Goal: Check status: Check status

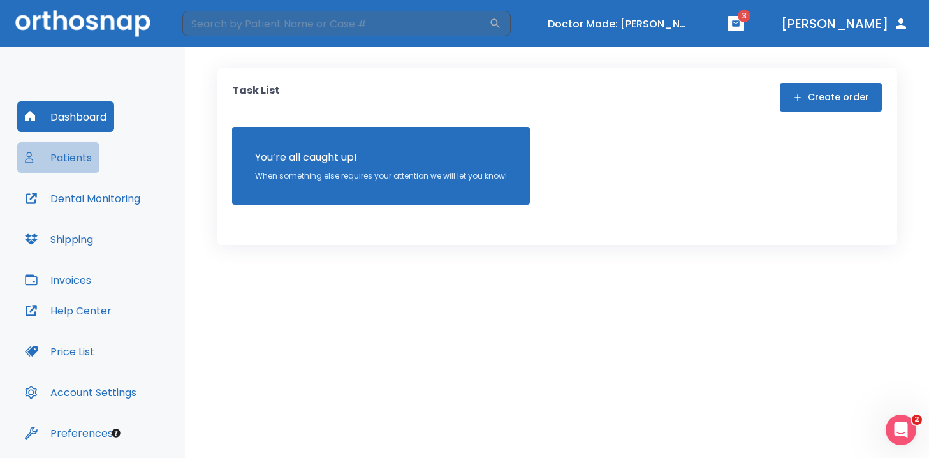
click at [76, 165] on button "Patients" at bounding box center [58, 157] width 82 height 31
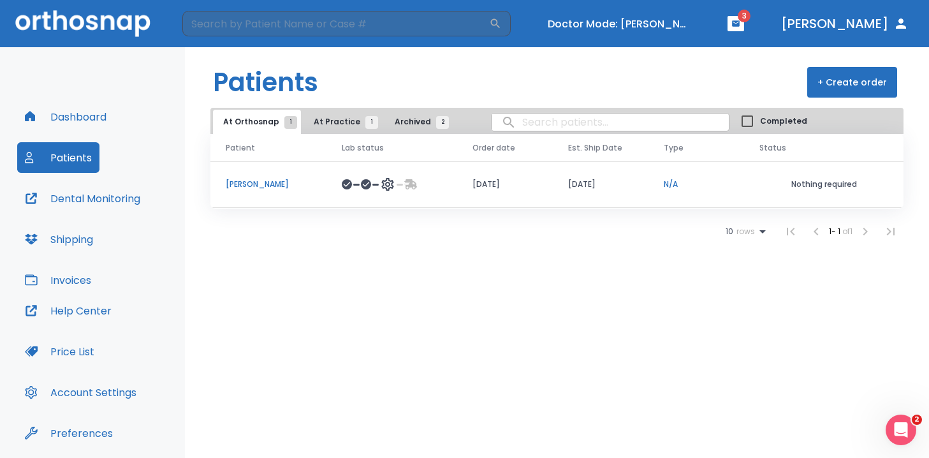
click at [233, 184] on p "Earl Nielsen" at bounding box center [268, 183] width 85 height 11
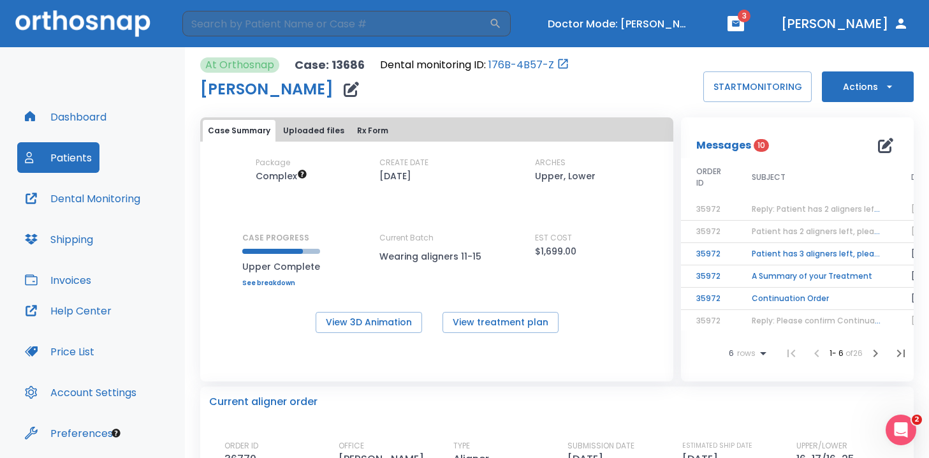
click at [756, 229] on span "Patient has 2 aligners left, please order next set!" at bounding box center [847, 231] width 192 height 11
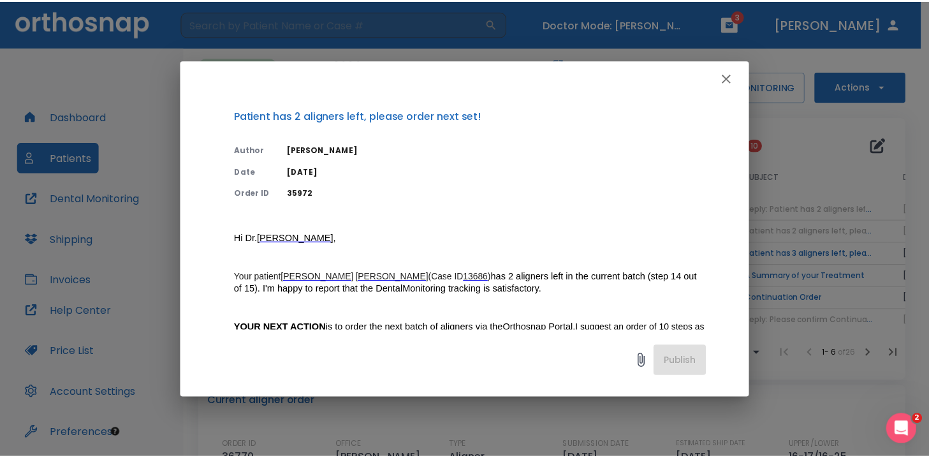
scroll to position [11, 0]
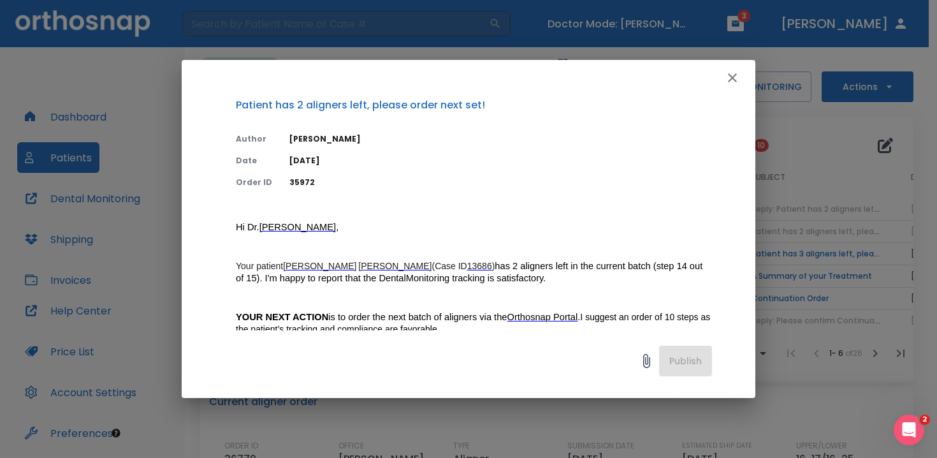
click at [735, 75] on icon "button" at bounding box center [732, 77] width 9 height 9
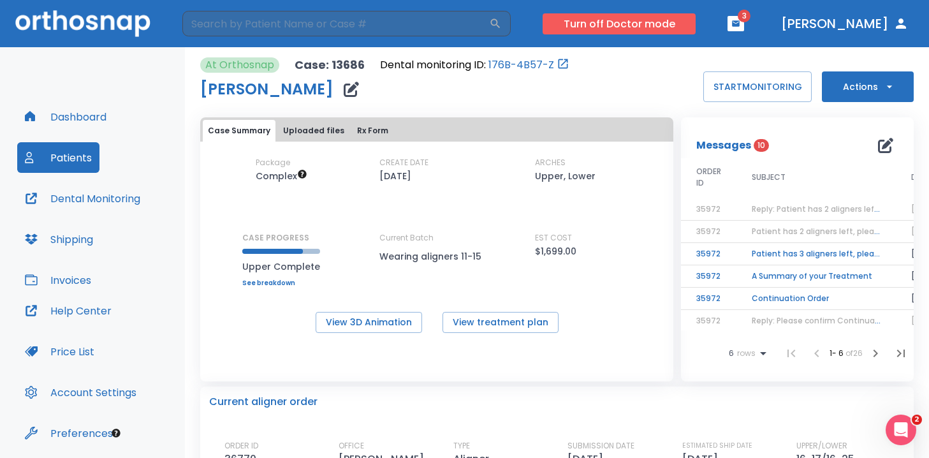
click at [681, 16] on button "Turn off Doctor mode" at bounding box center [618, 23] width 153 height 21
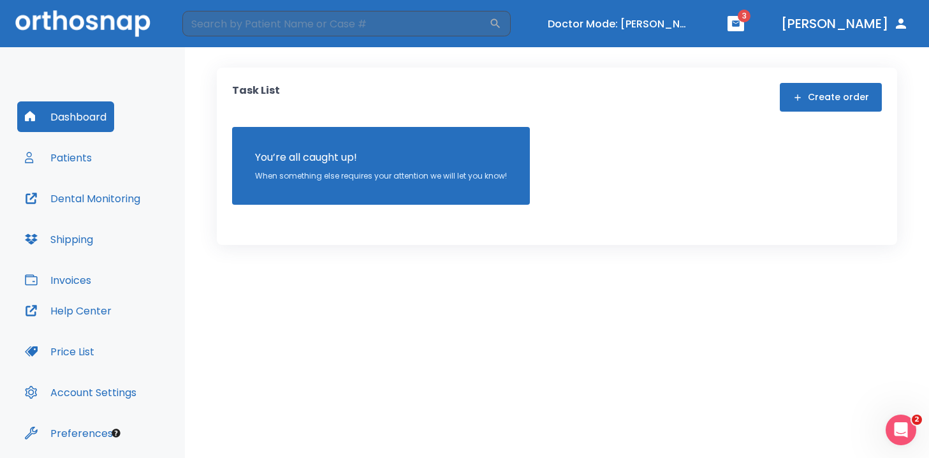
click at [117, 141] on div "Dashboard Patients Dental Monitoring Shipping Invoices" at bounding box center [92, 198] width 150 height 194
click at [82, 154] on button "Patients" at bounding box center [58, 157] width 82 height 31
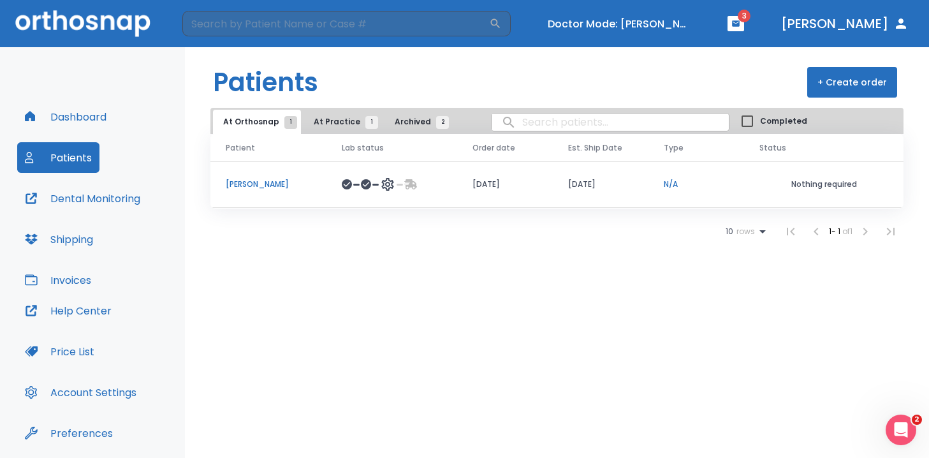
click at [297, 184] on td "Earl Nielsen" at bounding box center [268, 184] width 116 height 47
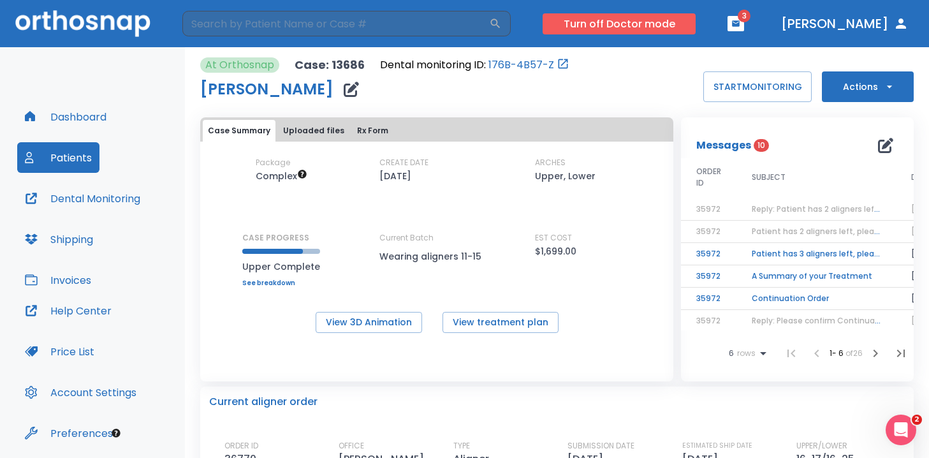
click at [688, 24] on button "Turn off Doctor mode" at bounding box center [618, 23] width 153 height 21
